Goal: Communication & Community: Answer question/provide support

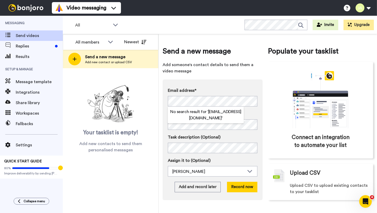
click at [247, 113] on label "Name" at bounding box center [213, 114] width 90 height 6
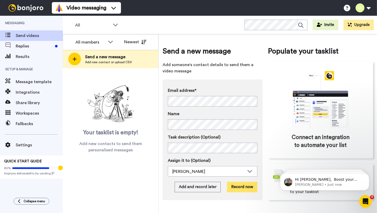
click at [238, 184] on button "Record now" at bounding box center [242, 187] width 30 height 10
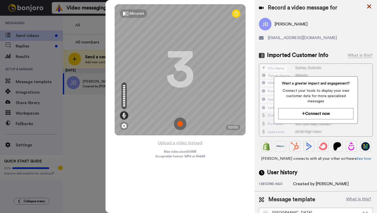
click at [371, 6] on icon at bounding box center [369, 6] width 5 height 7
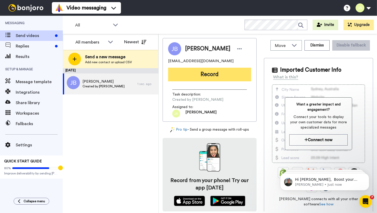
click at [221, 75] on button "Record" at bounding box center [209, 75] width 83 height 14
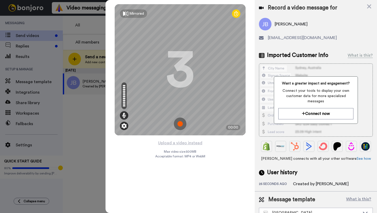
click at [122, 127] on img at bounding box center [124, 125] width 5 height 5
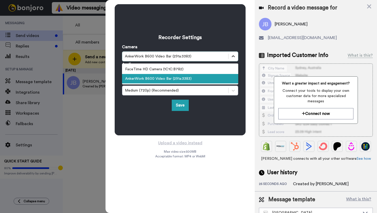
click at [232, 56] on icon at bounding box center [233, 56] width 5 height 5
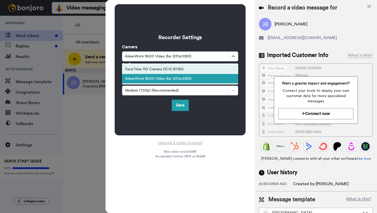
click at [214, 66] on div "FaceTime HD Camera (1C1C:B782)" at bounding box center [180, 68] width 116 height 9
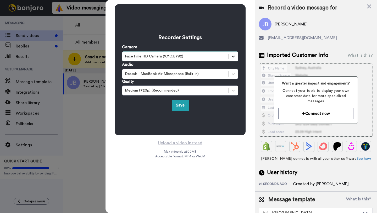
click at [234, 57] on icon at bounding box center [233, 56] width 5 height 5
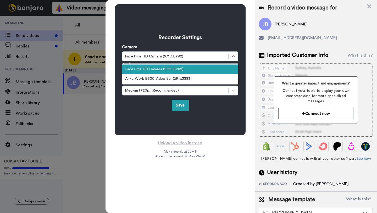
click at [216, 73] on div "FaceTime HD Camera (1C1C:B782)" at bounding box center [180, 68] width 116 height 9
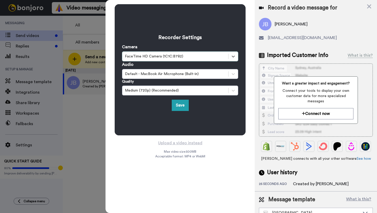
click at [216, 73] on div "Default - MacBook Air Microphone (Built-in)" at bounding box center [175, 73] width 101 height 5
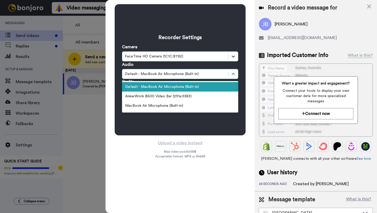
click at [236, 57] on icon at bounding box center [233, 56] width 5 height 5
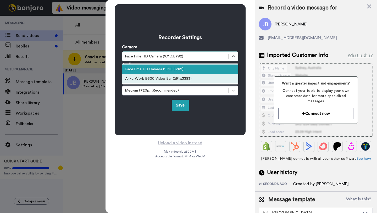
click at [216, 75] on div "AnkerWork B600 Video Bar (291a:3383)" at bounding box center [180, 78] width 116 height 9
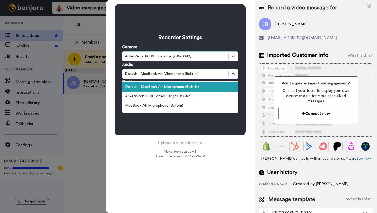
click at [231, 74] on icon at bounding box center [233, 73] width 5 height 5
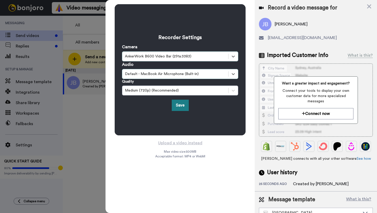
click at [180, 105] on button "Save" at bounding box center [180, 105] width 17 height 11
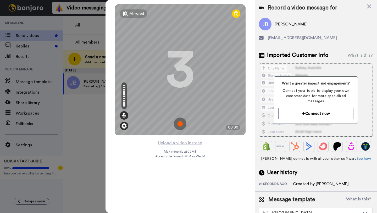
click at [124, 128] on img at bounding box center [124, 125] width 5 height 5
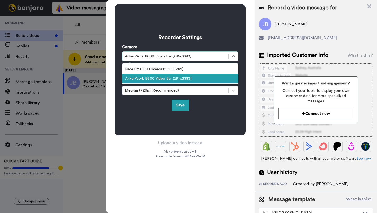
click at [196, 55] on div "AnkerWork B600 Video Bar (291a:3383)" at bounding box center [175, 56] width 101 height 5
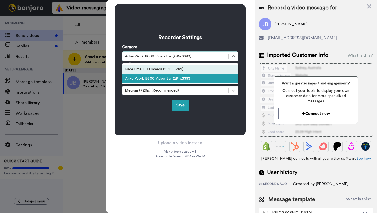
click at [184, 72] on div "FaceTime HD Camera (1C1C:B782)" at bounding box center [180, 68] width 116 height 9
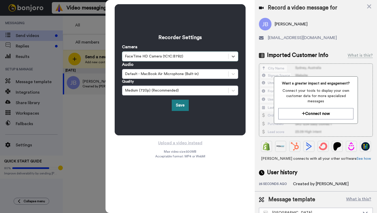
click at [183, 103] on button "Save" at bounding box center [180, 105] width 17 height 11
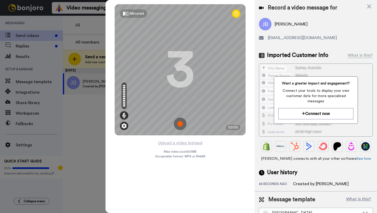
click at [125, 126] on img at bounding box center [124, 125] width 5 height 5
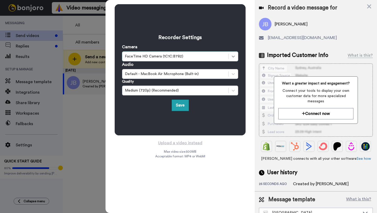
click at [235, 53] on div at bounding box center [233, 56] width 9 height 9
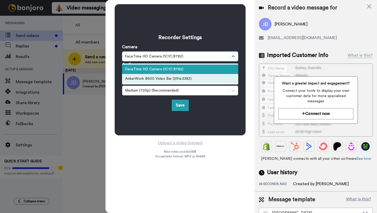
click at [197, 77] on div "AnkerWork B600 Video Bar (291a:3383)" at bounding box center [180, 78] width 116 height 9
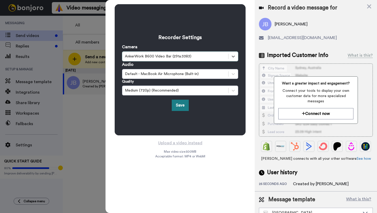
click at [184, 103] on button "Save" at bounding box center [180, 105] width 17 height 11
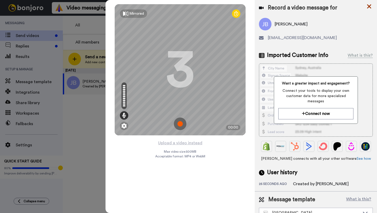
click at [368, 5] on icon at bounding box center [369, 6] width 4 height 4
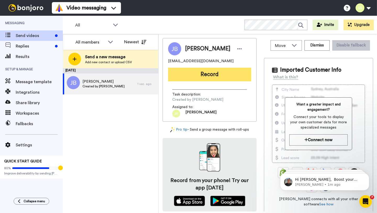
click at [204, 72] on button "Record" at bounding box center [209, 75] width 83 height 14
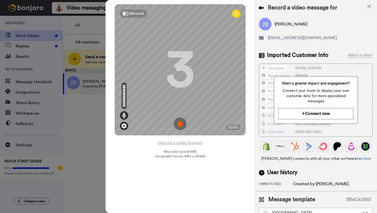
click at [125, 126] on img at bounding box center [124, 125] width 5 height 5
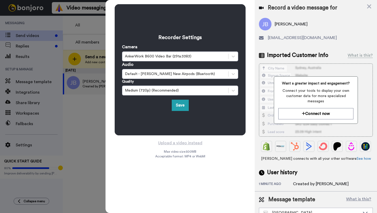
click at [216, 153] on div "Recorder Settings Camera AnkerWork B600 Video Bar (291a:3383) Audio Default - J…" at bounding box center [180, 106] width 149 height 213
click at [370, 7] on icon at bounding box center [369, 6] width 4 height 4
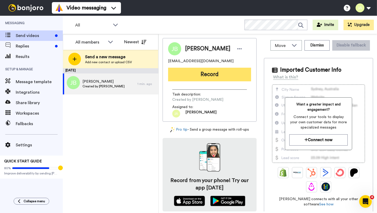
click at [202, 74] on button "Record" at bounding box center [209, 75] width 83 height 14
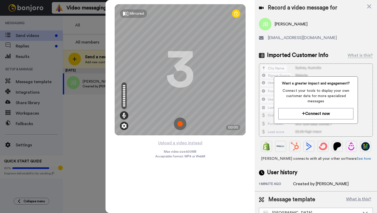
click at [124, 123] on img at bounding box center [124, 125] width 5 height 5
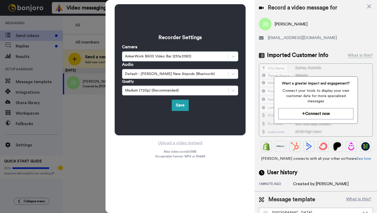
click at [227, 56] on div "AnkerWork B600 Video Bar (291a:3383)" at bounding box center [175, 56] width 106 height 6
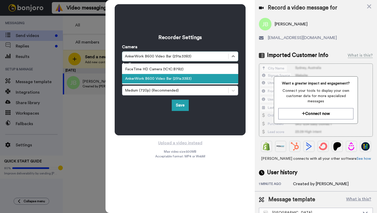
click at [227, 56] on div "AnkerWork B600 Video Bar (291a:3383)" at bounding box center [175, 56] width 106 height 6
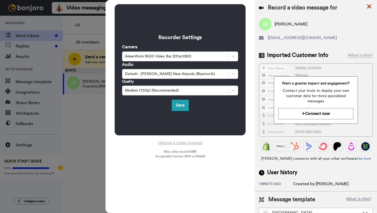
click at [367, 7] on icon at bounding box center [369, 6] width 5 height 7
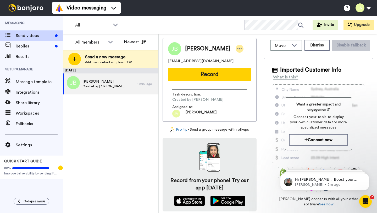
click at [238, 48] on icon at bounding box center [239, 48] width 5 height 5
click at [247, 78] on li "Dismiss" at bounding box center [251, 79] width 38 height 7
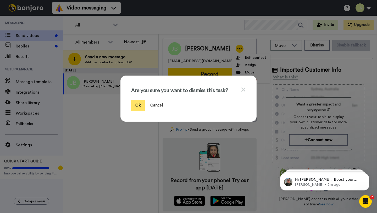
click at [140, 108] on button "Ok" at bounding box center [138, 105] width 14 height 11
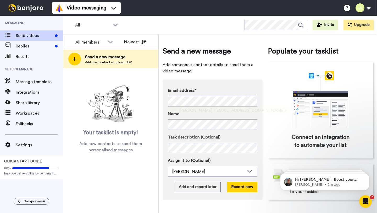
click at [234, 110] on span "<jillianfsidoti@gmail.com>" at bounding box center [250, 110] width 73 height 6
click at [242, 185] on button "Record now" at bounding box center [242, 187] width 30 height 10
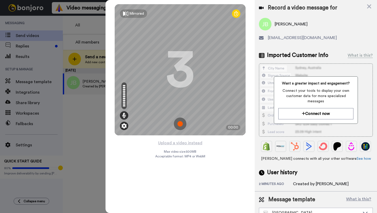
click at [122, 127] on img at bounding box center [124, 125] width 5 height 5
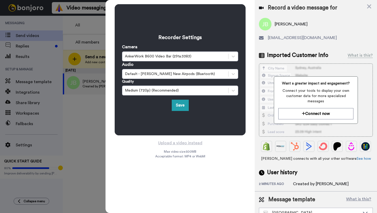
click at [150, 152] on div "Recorder Settings Camera AnkerWork B600 Video Bar (291a:3383) Audio Default - J…" at bounding box center [180, 106] width 149 height 213
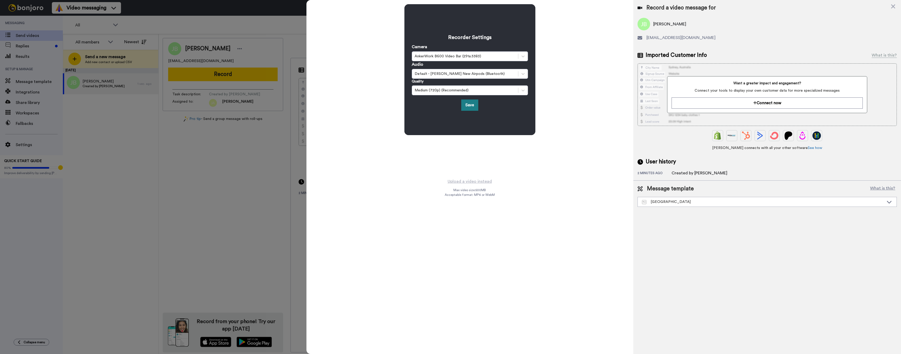
click at [377, 104] on button "Save" at bounding box center [469, 105] width 17 height 11
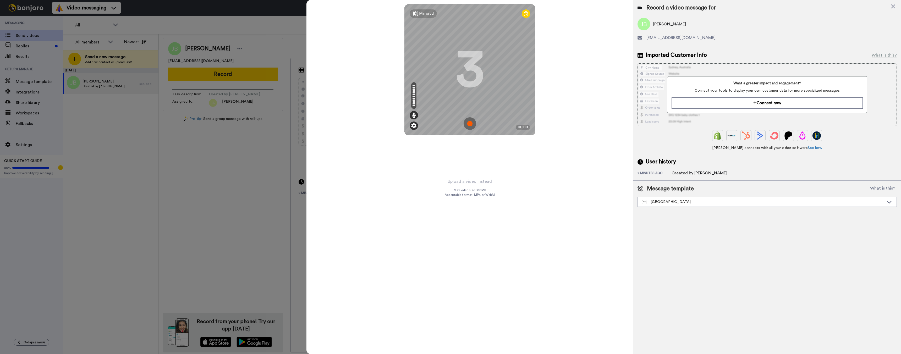
click at [377, 125] on img at bounding box center [413, 125] width 5 height 5
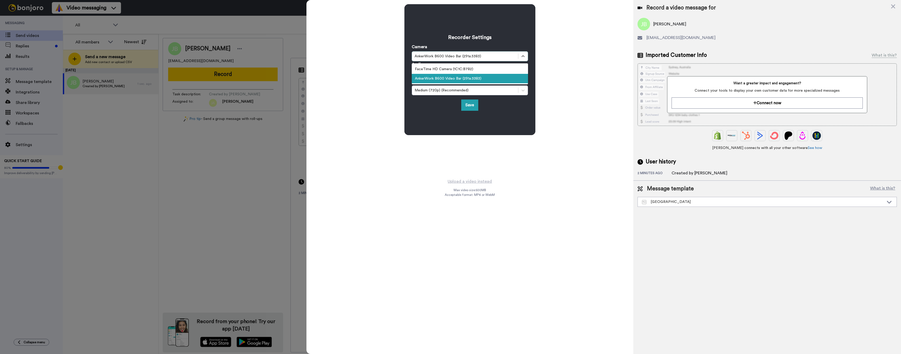
click at [377, 56] on div "AnkerWork B600 Video Bar (291a:3383)" at bounding box center [465, 56] width 101 height 5
click at [377, 78] on div "AnkerWork B600 Video Bar (291a:3383)" at bounding box center [470, 78] width 116 height 9
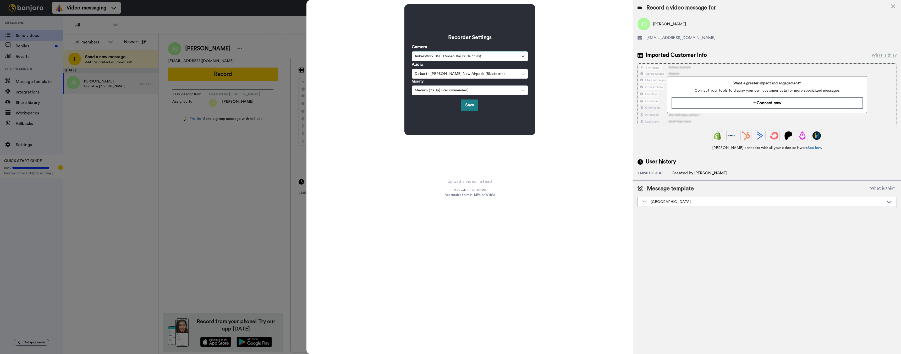
click at [377, 108] on button "Save" at bounding box center [469, 105] width 17 height 11
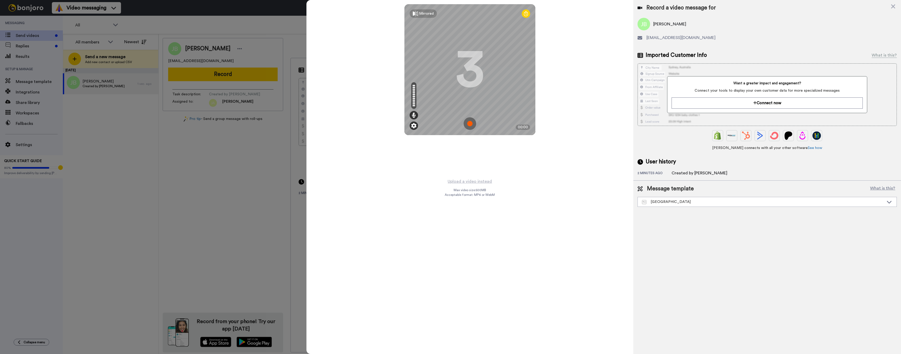
click at [377, 127] on img at bounding box center [413, 125] width 5 height 5
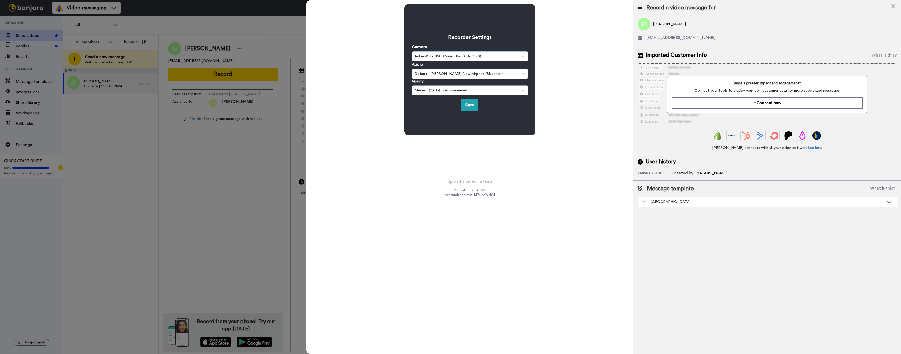
click at [377, 56] on div "AnkerWork B600 Video Bar (291a:3383)" at bounding box center [465, 56] width 101 height 5
click at [377, 69] on div "FaceTime HD Camera (1C1C:B782)" at bounding box center [470, 68] width 116 height 9
click at [377, 107] on button "Save" at bounding box center [469, 105] width 17 height 11
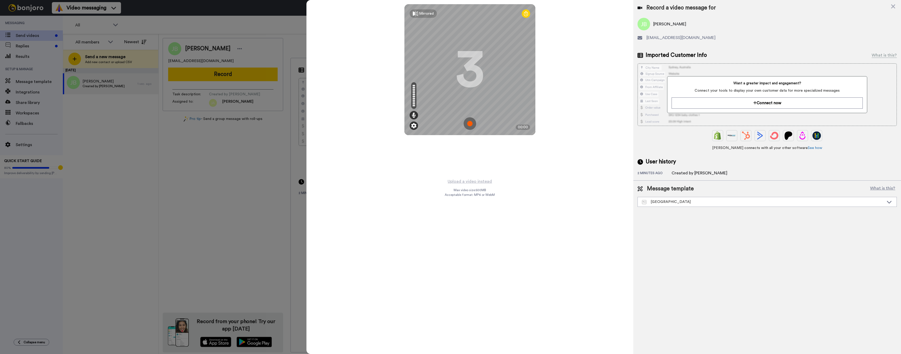
click at [377, 125] on img at bounding box center [413, 125] width 5 height 5
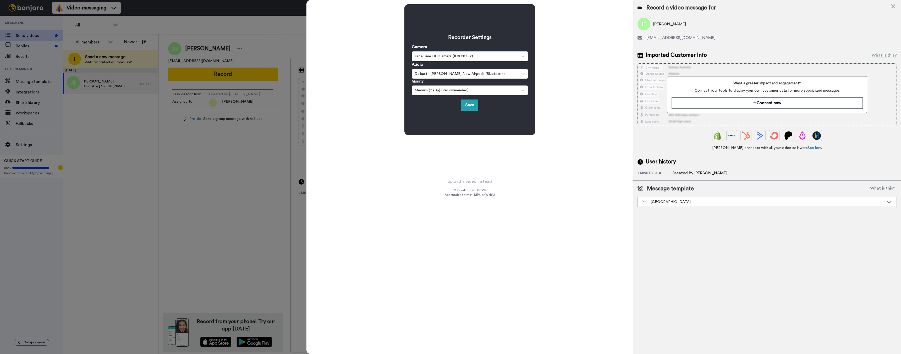
click at [377, 54] on div "FaceTime HD Camera (1C1C:B782)" at bounding box center [465, 56] width 101 height 5
click at [377, 78] on div "AnkerWork B600 Video Bar (291a:3383)" at bounding box center [470, 78] width 116 height 9
click at [377, 107] on button "Save" at bounding box center [469, 105] width 17 height 11
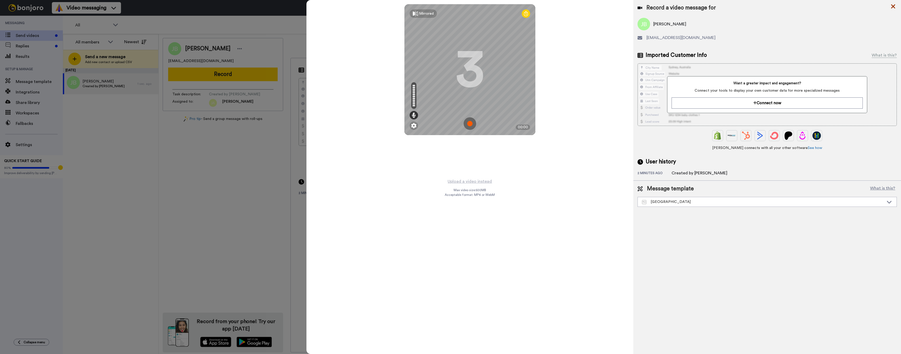
click at [377, 7] on icon at bounding box center [893, 6] width 5 height 7
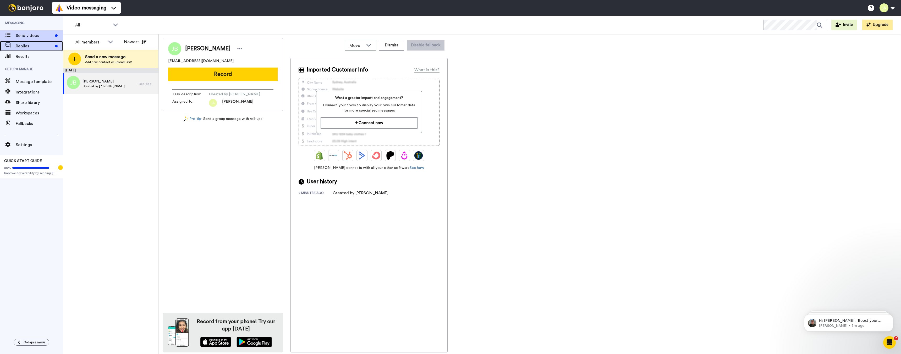
click at [23, 48] on span "Replies" at bounding box center [34, 46] width 37 height 6
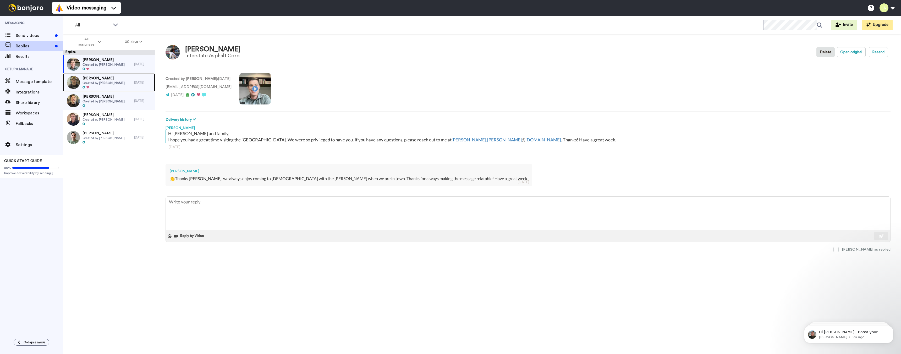
click at [99, 81] on span "Created by [PERSON_NAME]" at bounding box center [104, 83] width 42 height 4
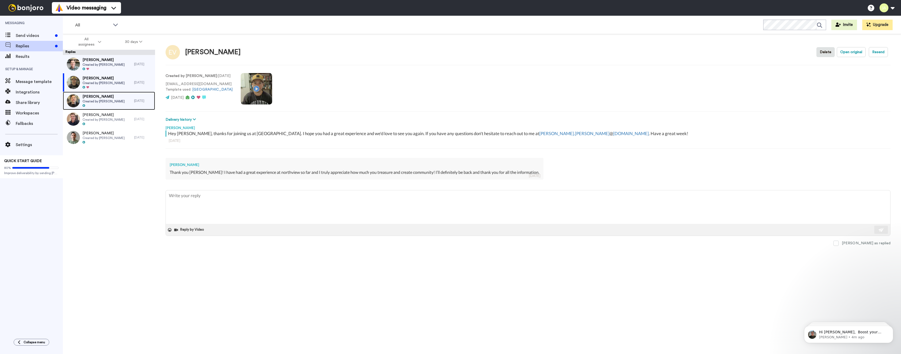
click at [104, 100] on span "Created by Joe Smith" at bounding box center [104, 101] width 42 height 4
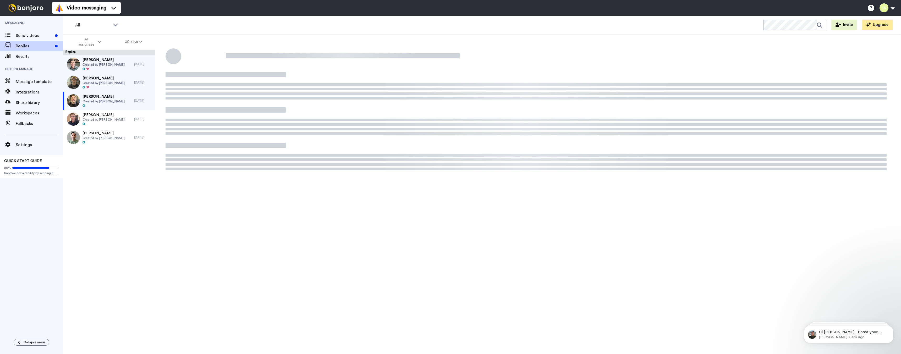
type textarea "x"
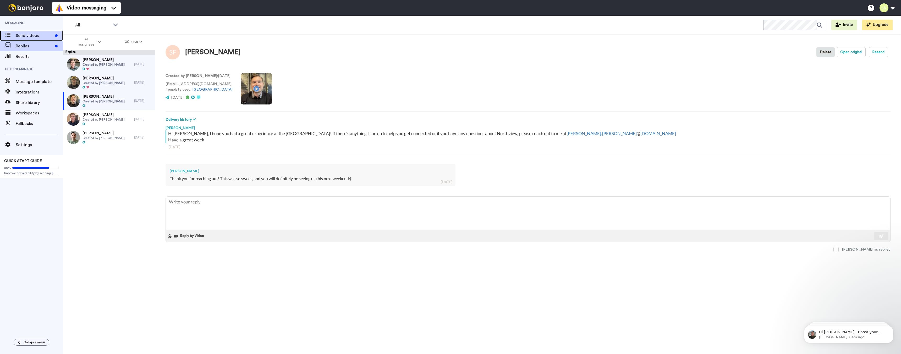
click at [34, 35] on span "Send videos" at bounding box center [34, 35] width 37 height 6
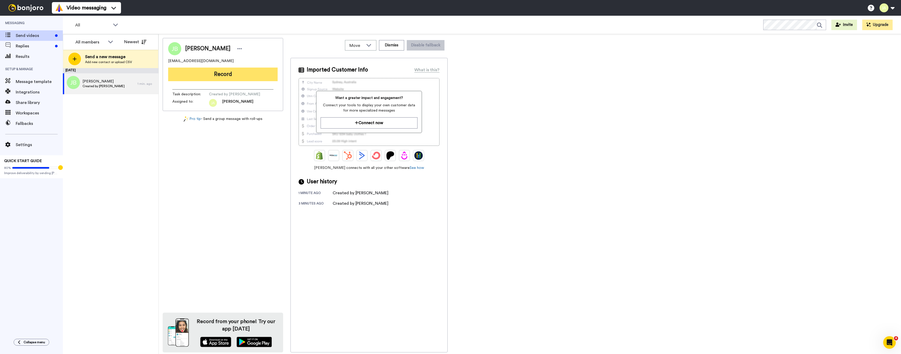
click at [226, 72] on button "Record" at bounding box center [223, 75] width 110 height 14
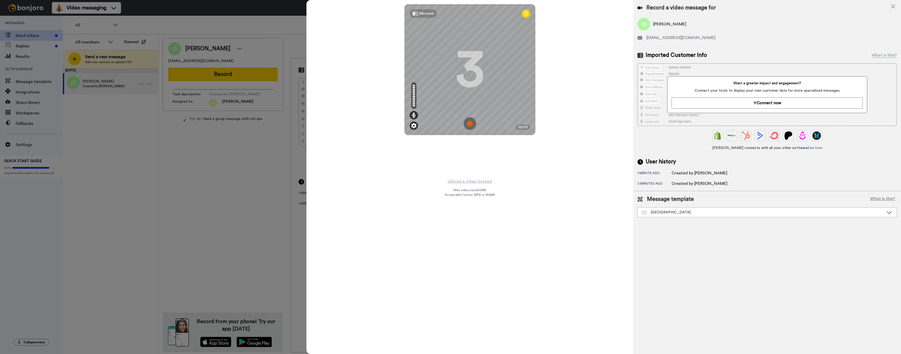
click at [413, 127] on img at bounding box center [413, 125] width 5 height 5
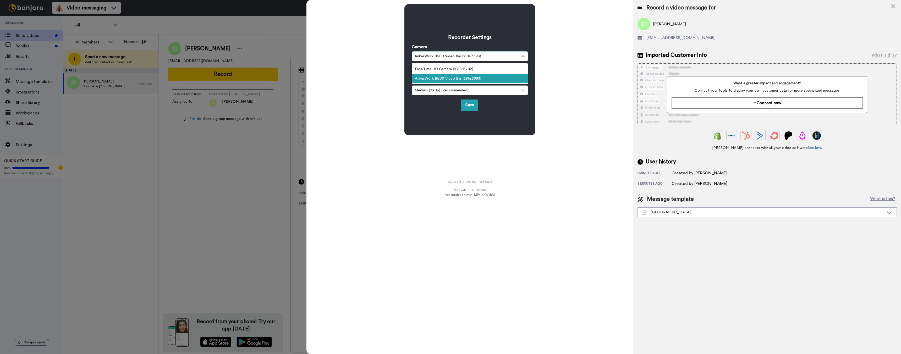
click at [466, 54] on div "AnkerWork B600 Video Bar (291a:3383)" at bounding box center [465, 56] width 101 height 5
click at [465, 82] on div "AnkerWork B600 Video Bar (291a:3383)" at bounding box center [470, 78] width 116 height 9
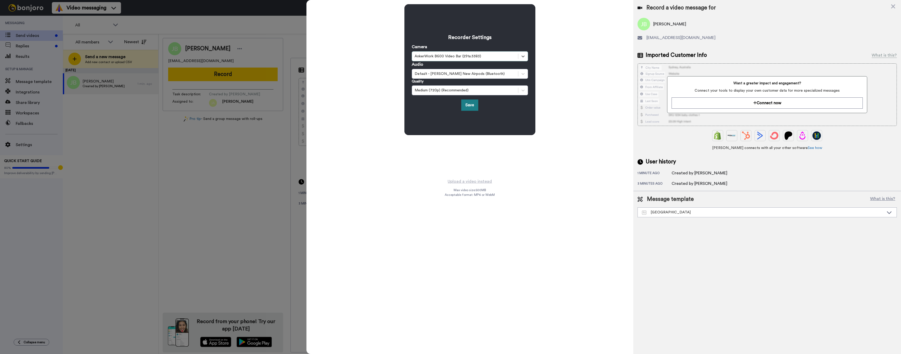
click at [474, 106] on button "Save" at bounding box center [469, 105] width 17 height 11
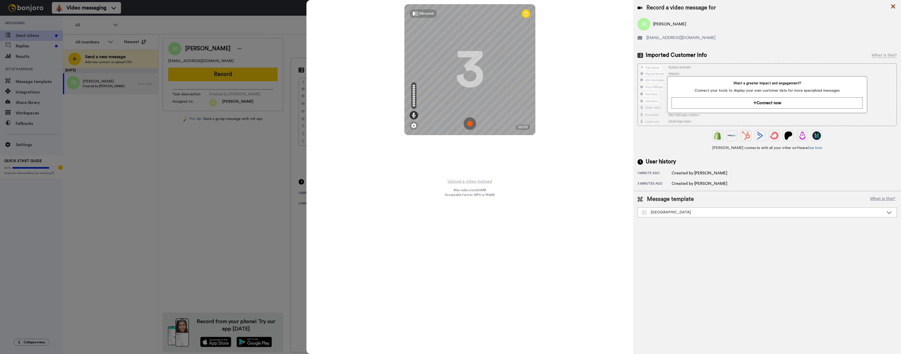
click at [893, 6] on icon at bounding box center [894, 6] width 4 height 4
